Goal: Task Accomplishment & Management: Use online tool/utility

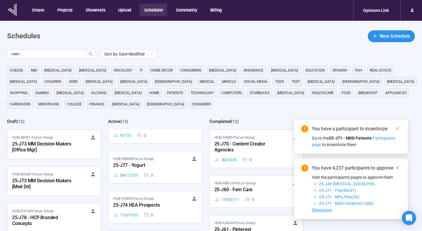
scroll to position [216, 0]
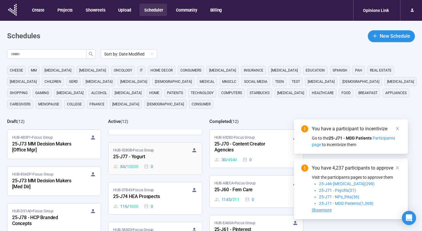
click at [161, 151] on div "HUB-9280B • Focus Group" at bounding box center [155, 150] width 84 height 6
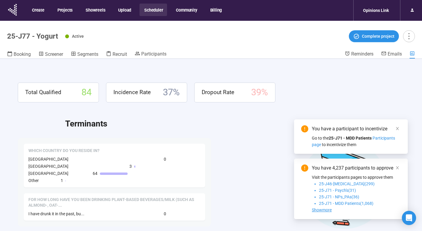
click at [154, 50] on header "25-J77 - Yogurt Active Complete project Booking Screener Segments Recruit Parti…" at bounding box center [211, 40] width 422 height 38
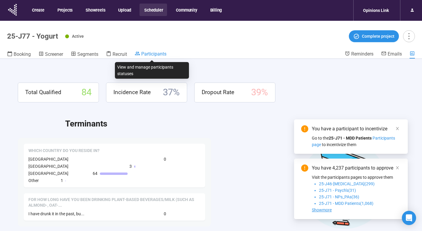
click at [154, 53] on span "Participants" at bounding box center [153, 54] width 25 height 6
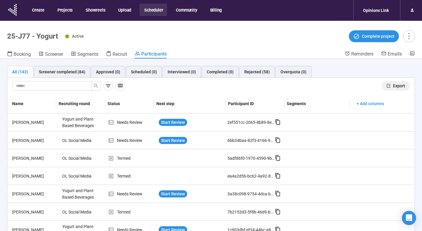
click at [393, 87] on span "Export" at bounding box center [399, 85] width 12 height 7
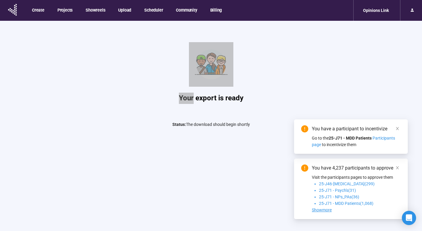
click at [313, 36] on div "Your export is ready Status: The download should begin shortly" at bounding box center [212, 80] width 356 height 118
